Goal: Find specific page/section: Find specific page/section

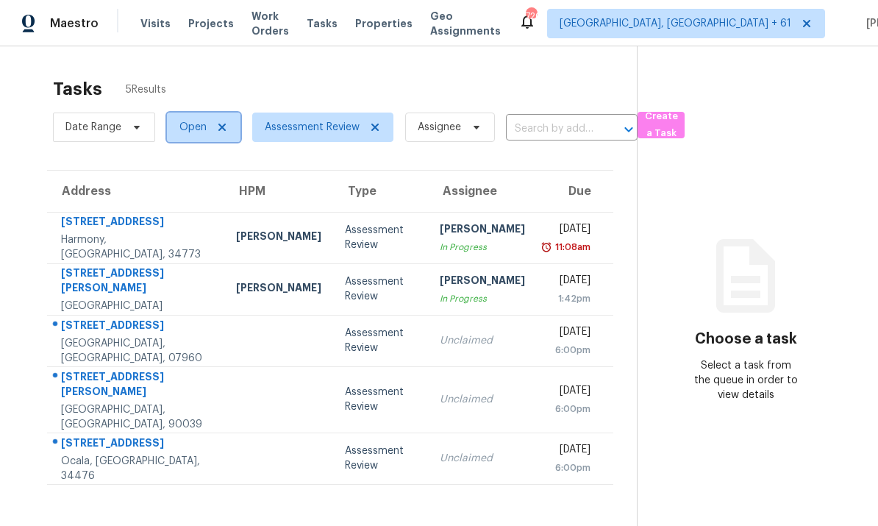
click at [195, 125] on span "Open" at bounding box center [192, 127] width 27 height 15
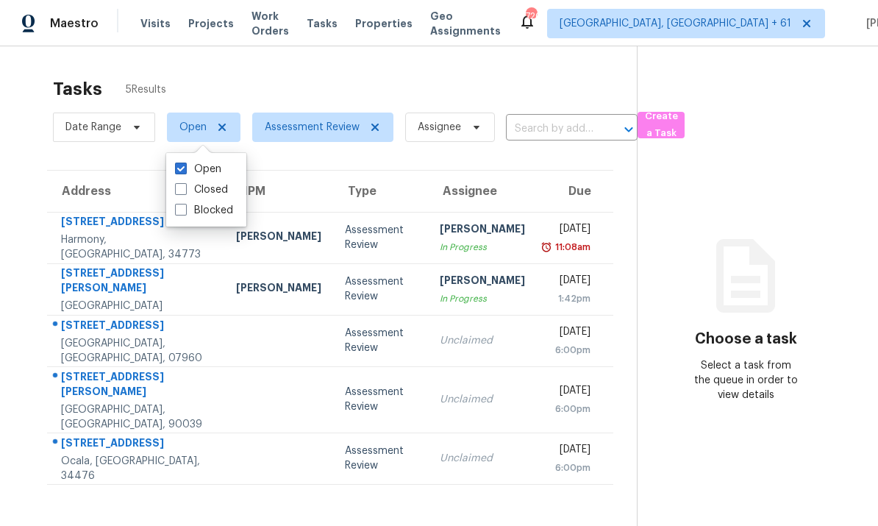
click at [180, 184] on span at bounding box center [181, 189] width 12 height 12
click at [180, 184] on input "Closed" at bounding box center [180, 187] width 10 height 10
checkbox input "true"
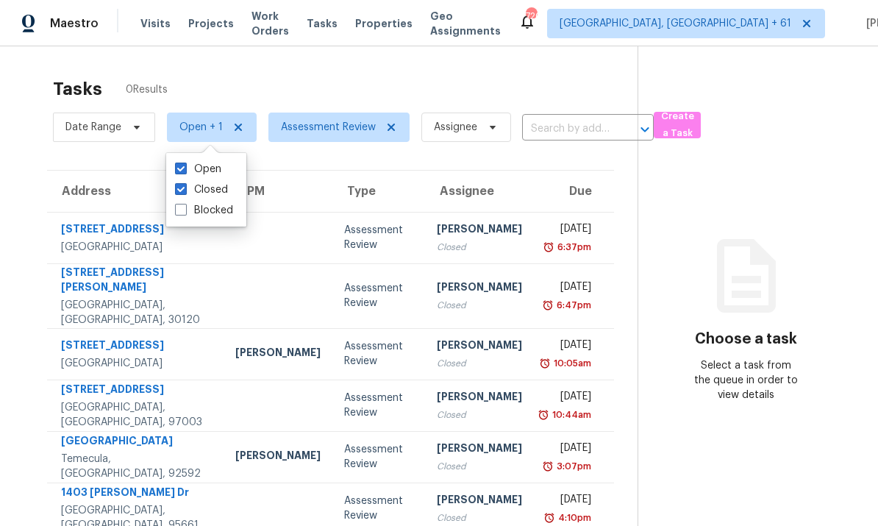
click at [555, 121] on input "text" at bounding box center [567, 129] width 90 height 23
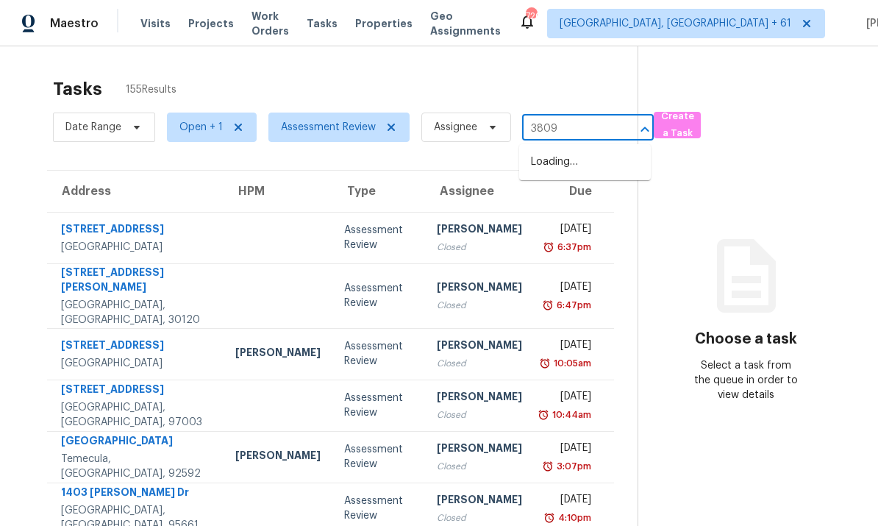
type input "38094"
click at [605, 158] on li "38094 W Padilla St, Maricopa, AZ 85138" at bounding box center [585, 170] width 132 height 40
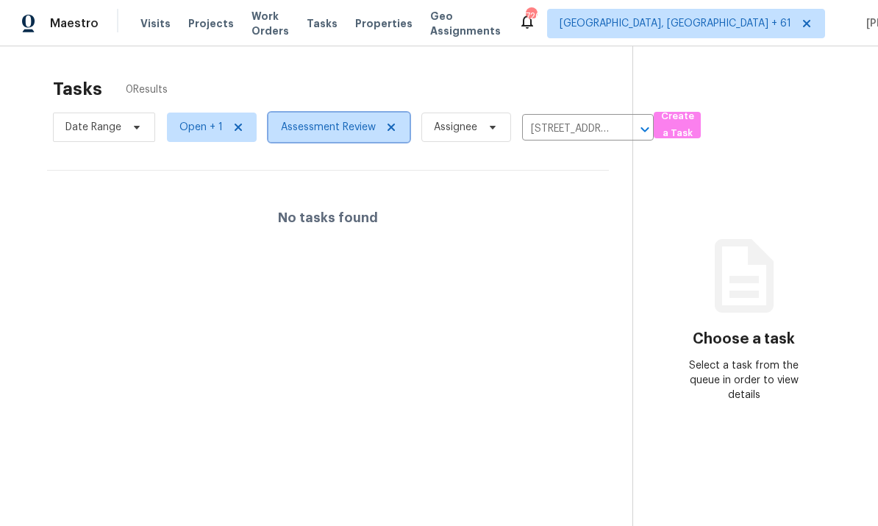
click at [389, 127] on icon at bounding box center [391, 127] width 7 height 7
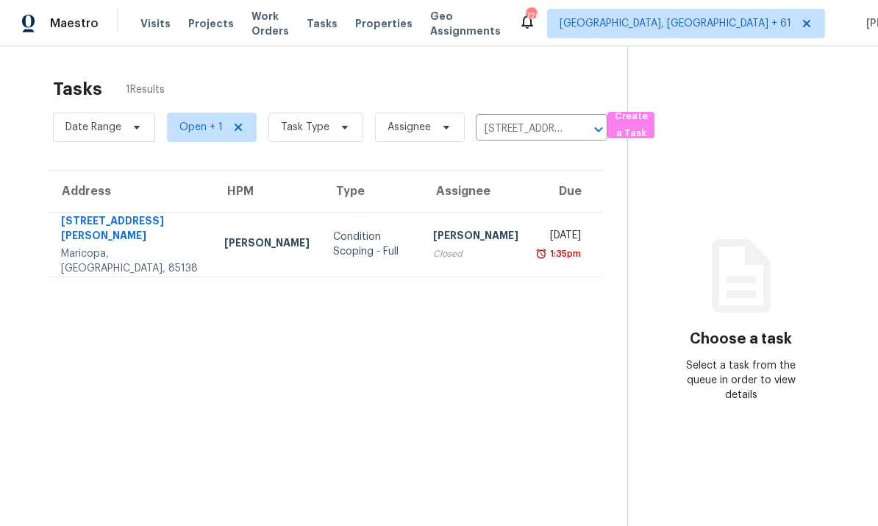
click at [97, 250] on div "Maricopa, AZ, 85138" at bounding box center [131, 260] width 140 height 29
